Goal: Check status: Check status

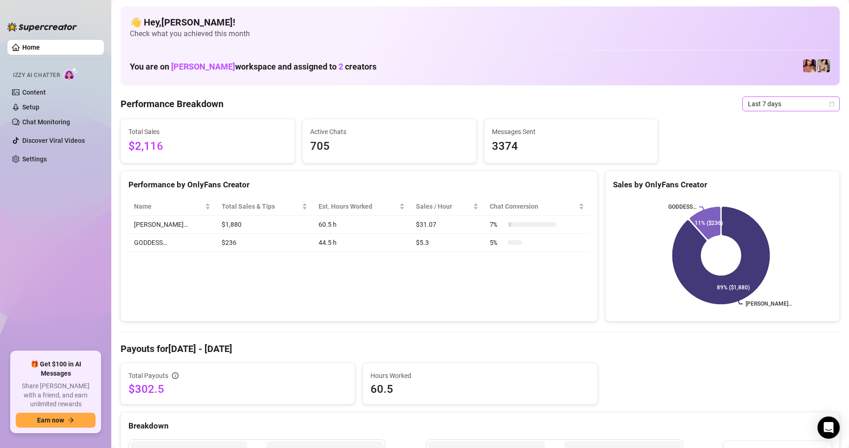
click at [821, 105] on span "Last 7 days" at bounding box center [791, 104] width 86 height 14
click at [765, 182] on div "Custom date" at bounding box center [783, 182] width 83 height 10
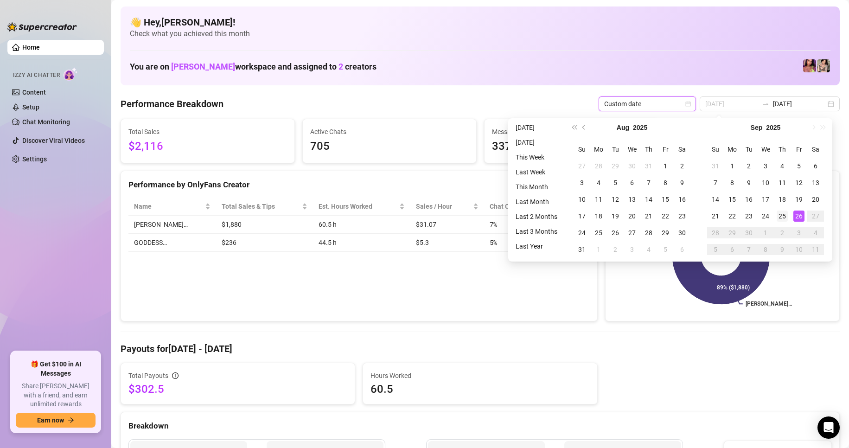
type input "[DATE]"
click at [781, 215] on div "25" at bounding box center [782, 215] width 11 height 11
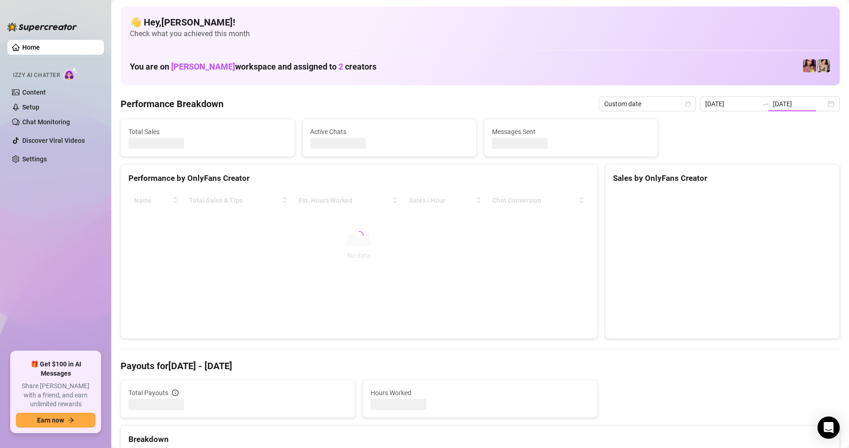
type input "[DATE]"
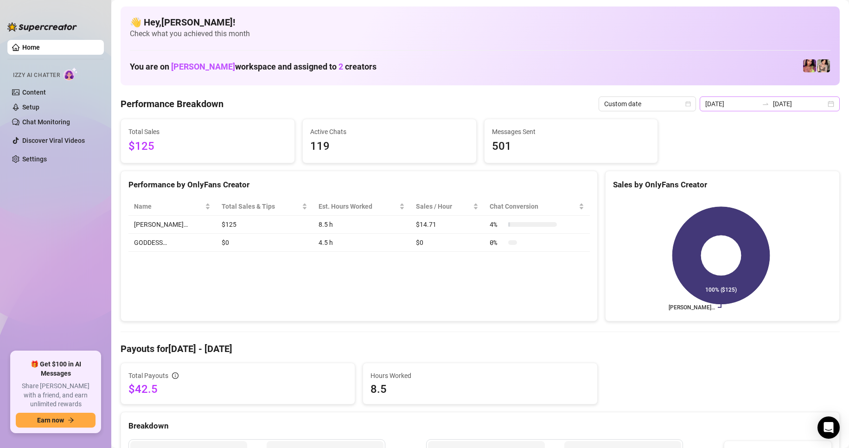
click at [826, 104] on div "2025-09-25 2025-09-25" at bounding box center [770, 103] width 140 height 15
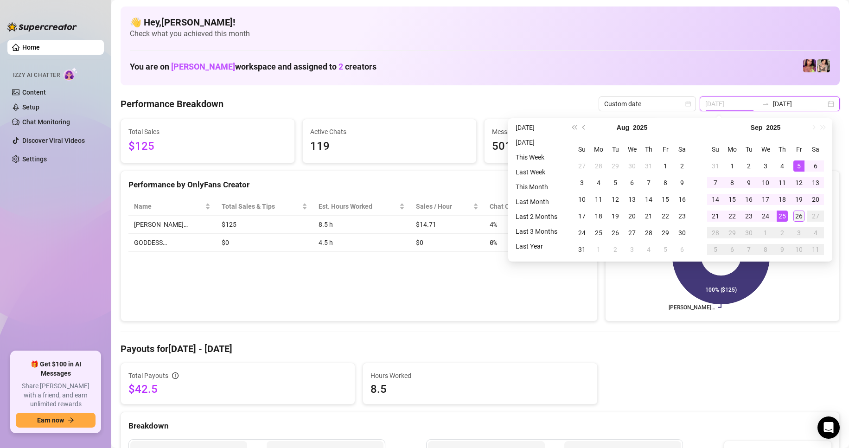
type input "2025-09-26"
click at [793, 213] on div "26" at bounding box center [798, 215] width 11 height 11
type input "2025-09-26"
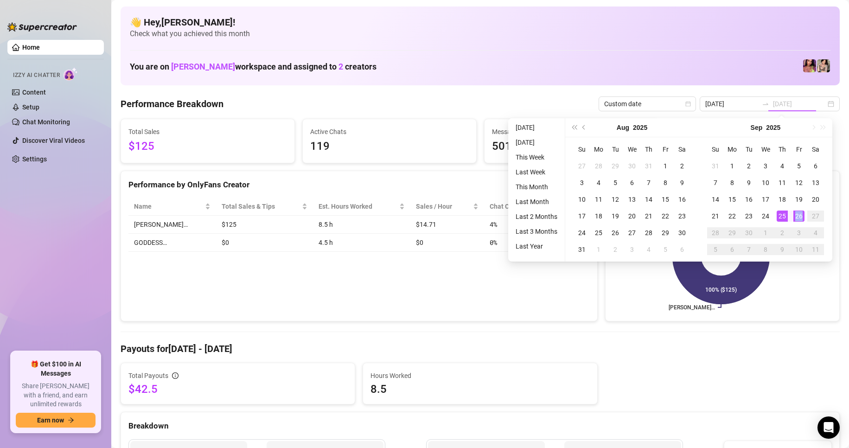
type input "2025-09-26"
